Goal: Information Seeking & Learning: Learn about a topic

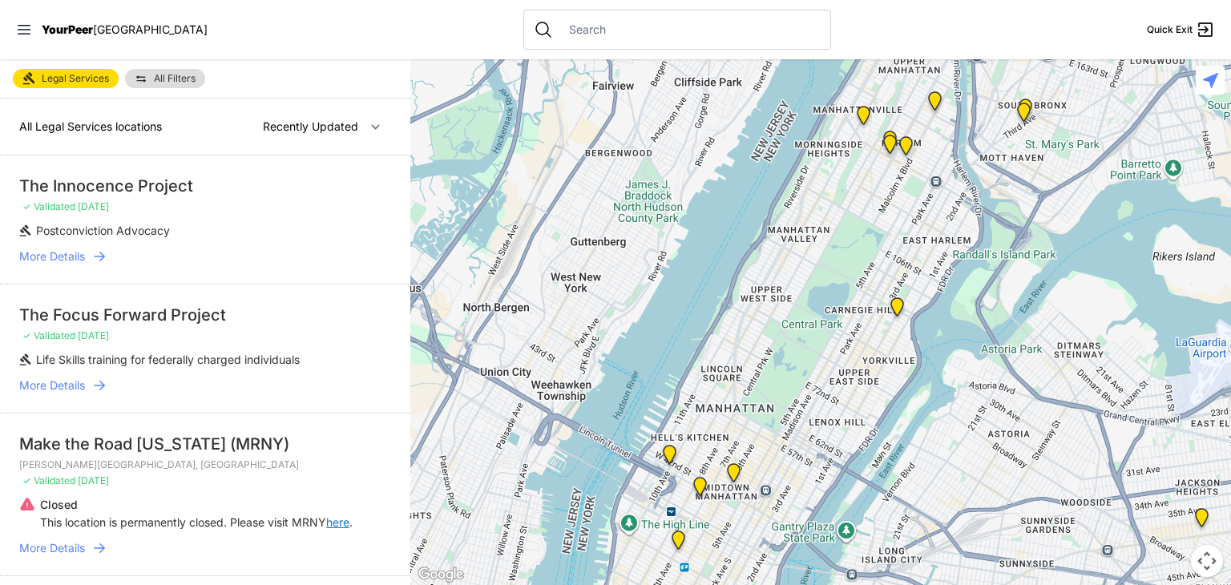
select select "recentlyUpdated"
click at [47, 34] on span "YourPeer" at bounding box center [67, 29] width 51 height 14
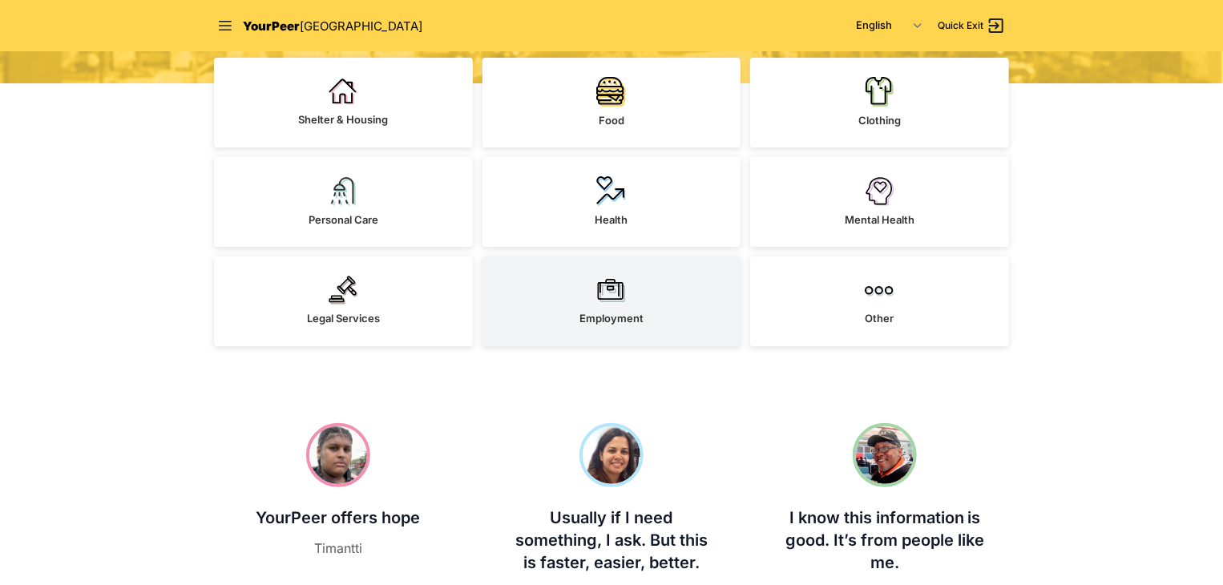
click at [646, 277] on link "Employment" at bounding box center [612, 302] width 259 height 90
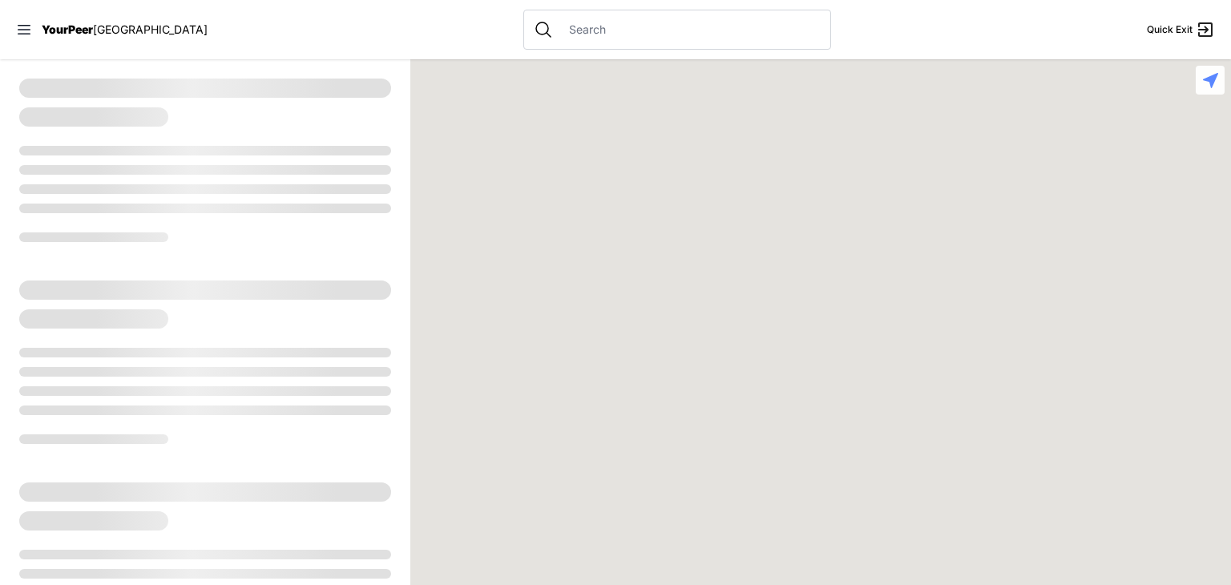
select select "recentlyUpdated"
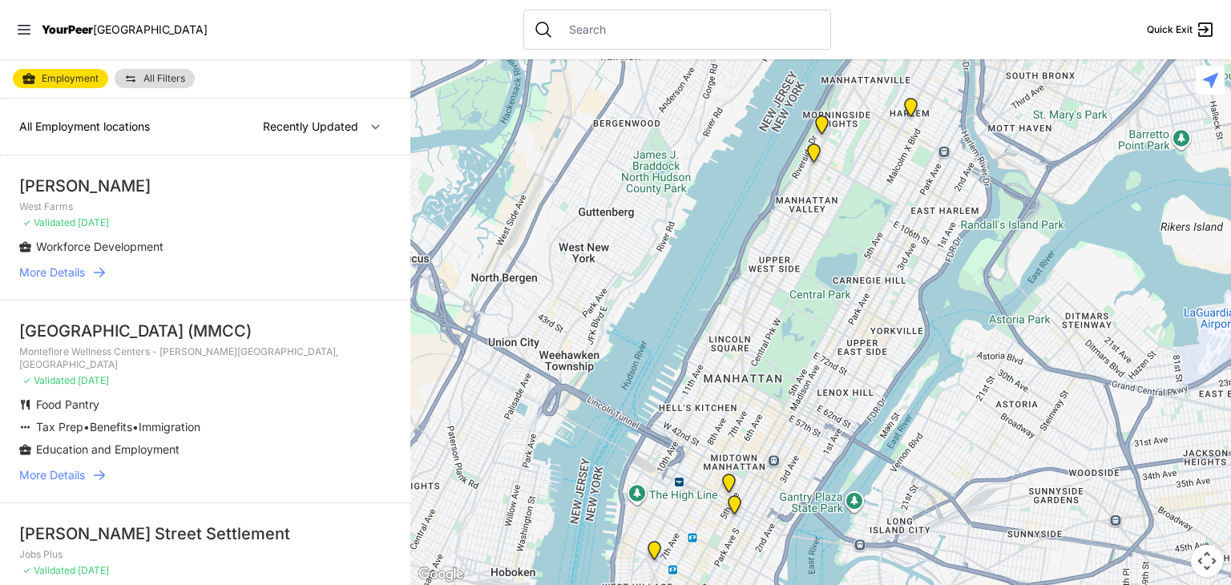
click at [285, 42] on nav "YourPeer NYC Quick Exit" at bounding box center [615, 29] width 1231 height 59
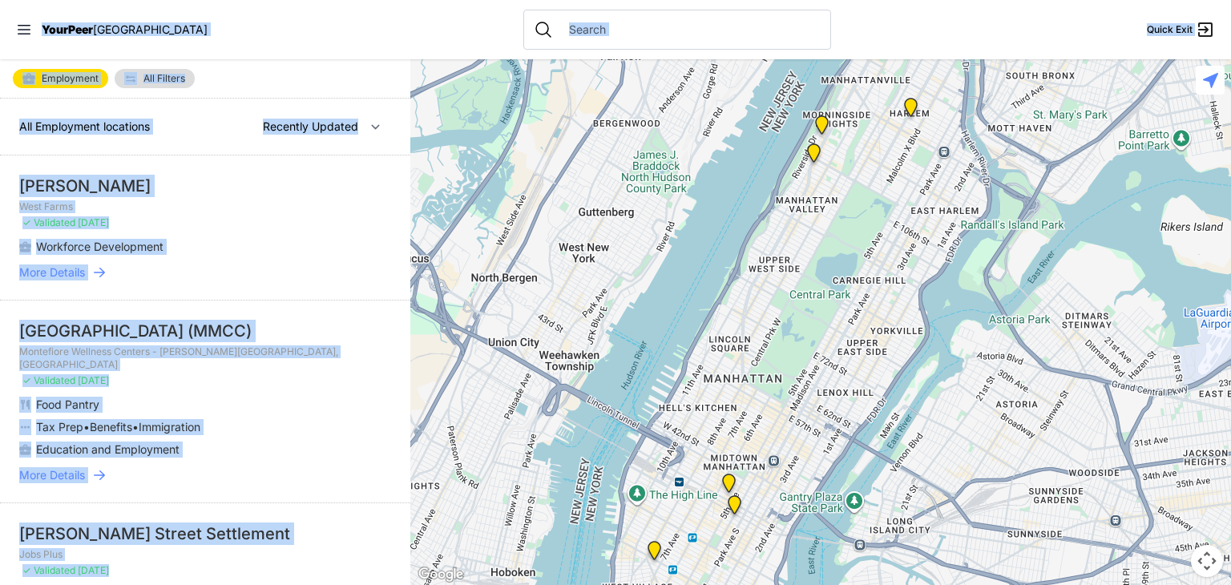
copy div "YourPeer NYC Quick Exit Employment All Filters All Employment locations Nearby …"
